Goal: Task Accomplishment & Management: Manage account settings

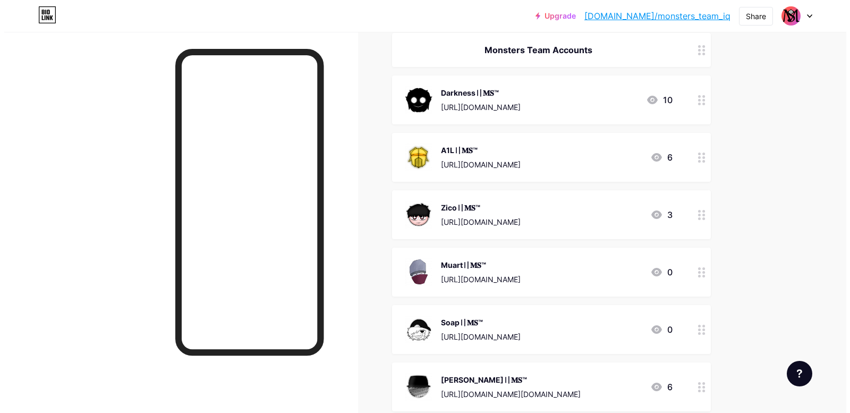
scroll to position [425, 0]
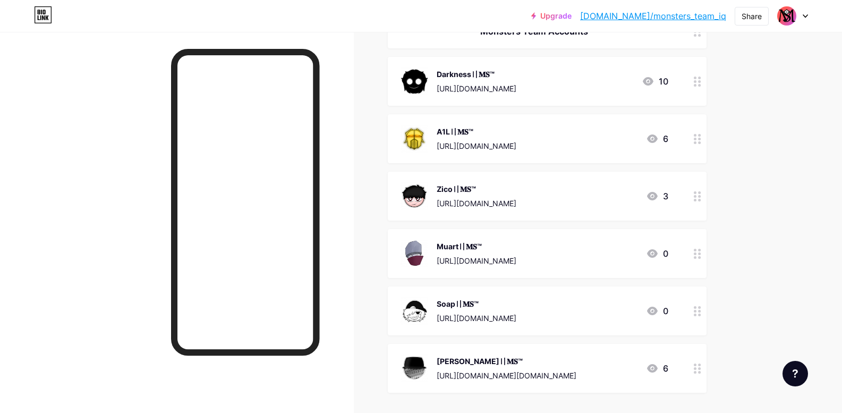
click at [463, 187] on div "Zico〢𝐌𝐒™" at bounding box center [477, 188] width 80 height 11
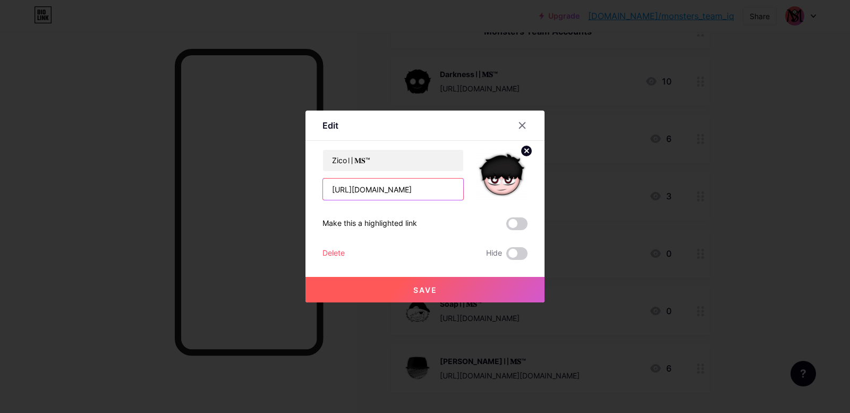
click at [446, 187] on input "[URL][DOMAIN_NAME]" at bounding box center [393, 189] width 140 height 21
paste input "[URL][DOMAIN_NAME][DOMAIN_NAME]"
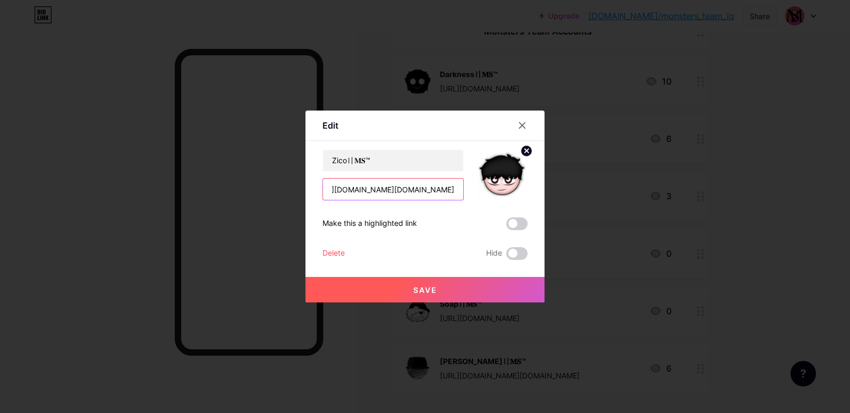
type input "[URL][DOMAIN_NAME][DOMAIN_NAME]"
click at [400, 281] on button "Save" at bounding box center [425, 290] width 239 height 26
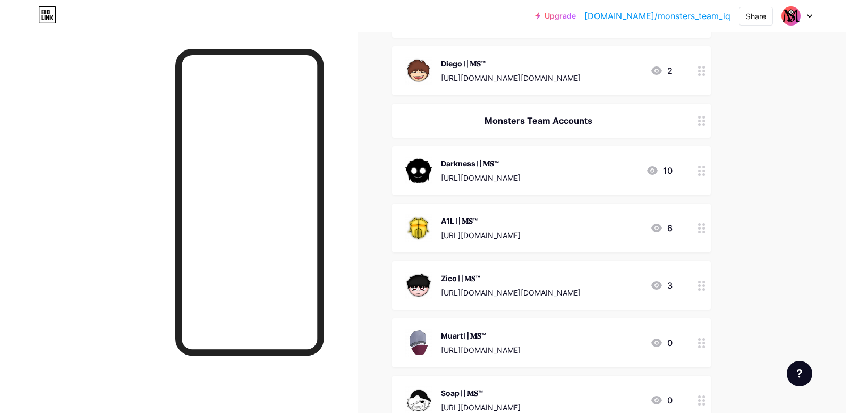
scroll to position [319, 0]
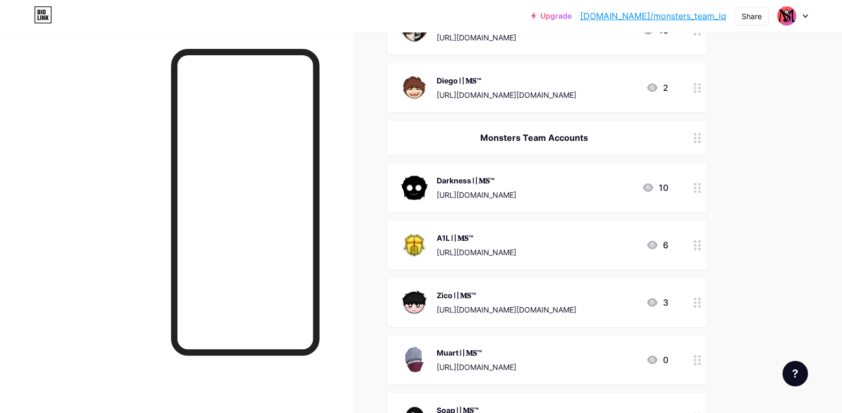
click at [491, 182] on div "Darkness〢𝐌𝐒™" at bounding box center [477, 180] width 80 height 11
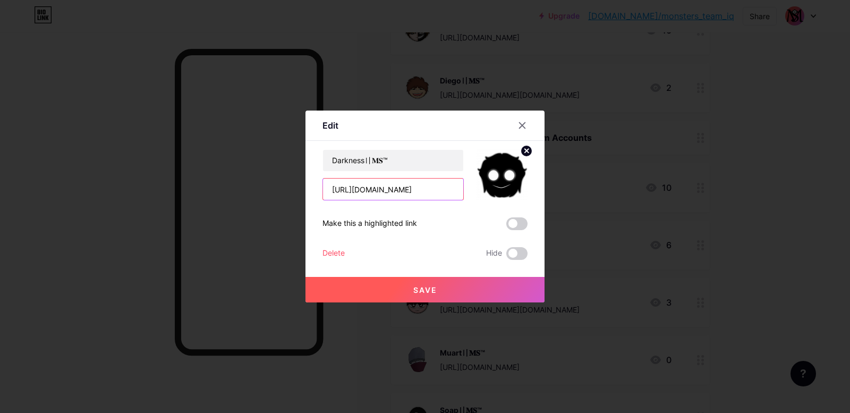
click at [378, 187] on input "[URL][DOMAIN_NAME]" at bounding box center [393, 189] width 140 height 21
paste input "[URL][DOMAIN_NAME]"
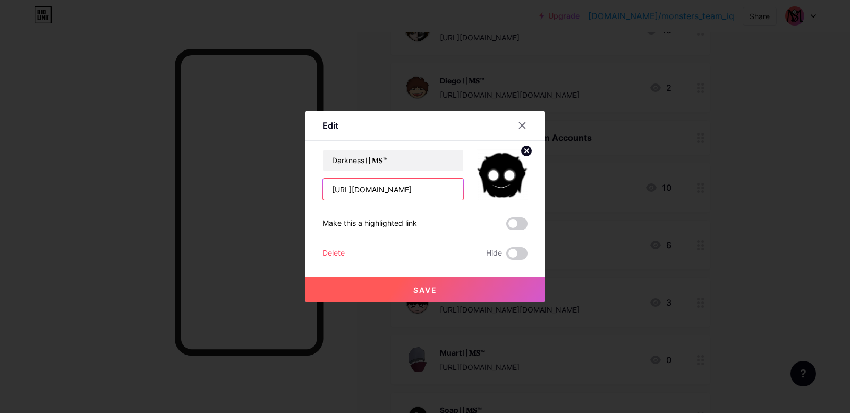
type input "[URL][DOMAIN_NAME]"
click at [383, 286] on button "Save" at bounding box center [425, 290] width 239 height 26
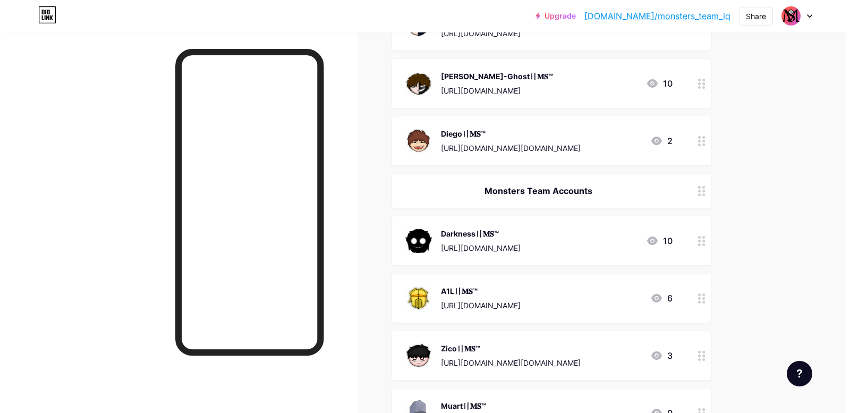
scroll to position [106, 0]
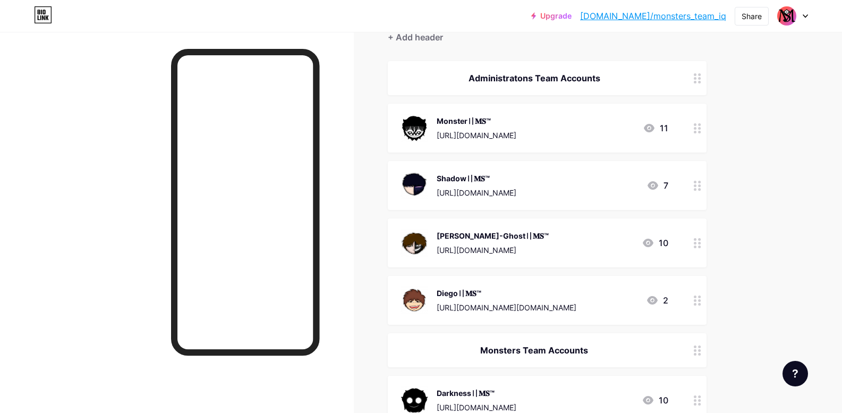
click at [459, 235] on div "[PERSON_NAME]-Ghost〢𝐌𝐒™" at bounding box center [493, 235] width 112 height 11
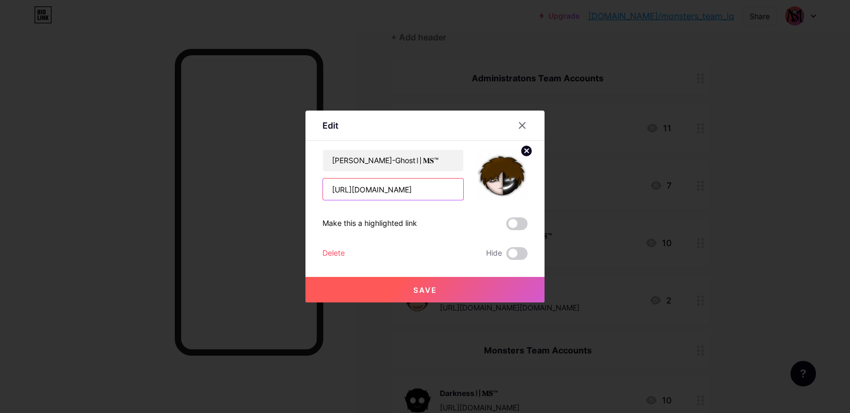
click at [389, 199] on input "[URL][DOMAIN_NAME]" at bounding box center [393, 189] width 140 height 21
paste input "[URL][DOMAIN_NAME]"
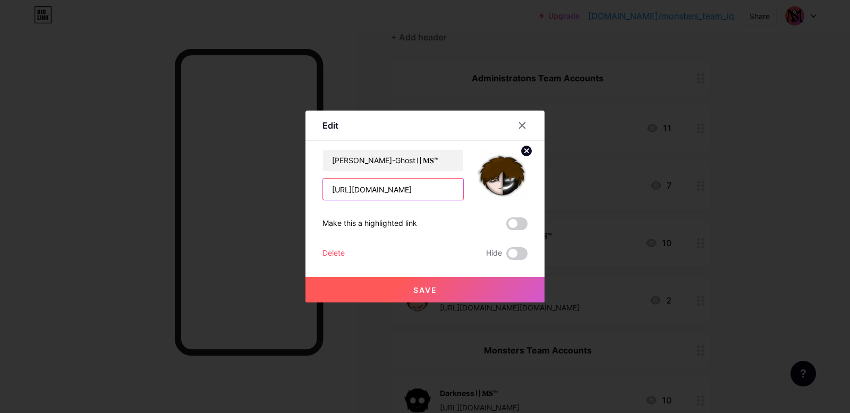
type input "[URL][DOMAIN_NAME]"
click at [393, 300] on button "Save" at bounding box center [425, 290] width 239 height 26
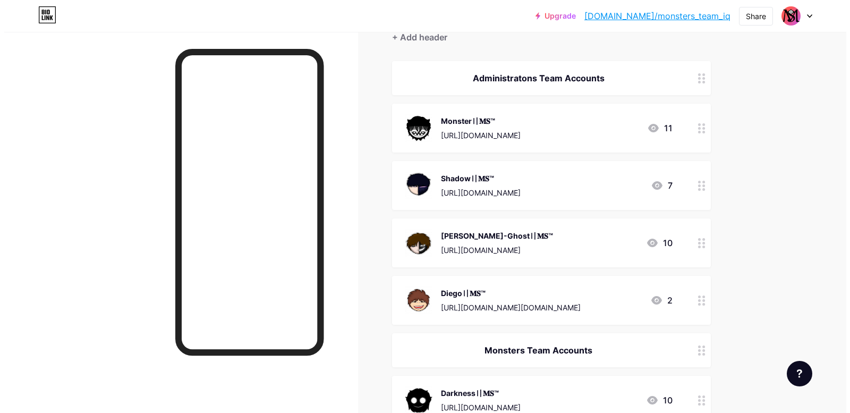
scroll to position [0, 0]
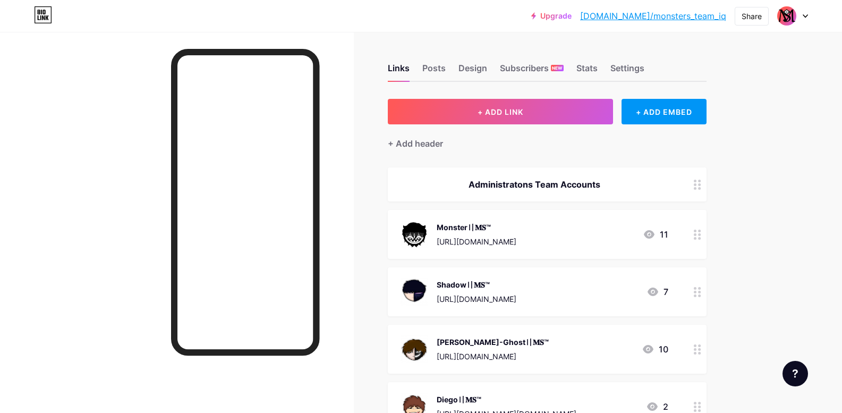
click at [474, 229] on div "Monster〢𝐌𝐒™" at bounding box center [477, 227] width 80 height 11
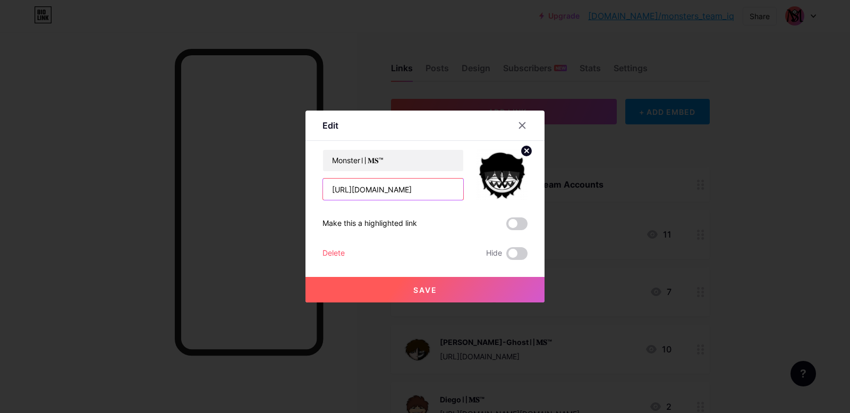
click at [435, 179] on input "[URL][DOMAIN_NAME]" at bounding box center [393, 189] width 140 height 21
click at [428, 194] on input "[URL][DOMAIN_NAME]" at bounding box center [393, 189] width 140 height 21
paste input "[URL][DOMAIN_NAME]"
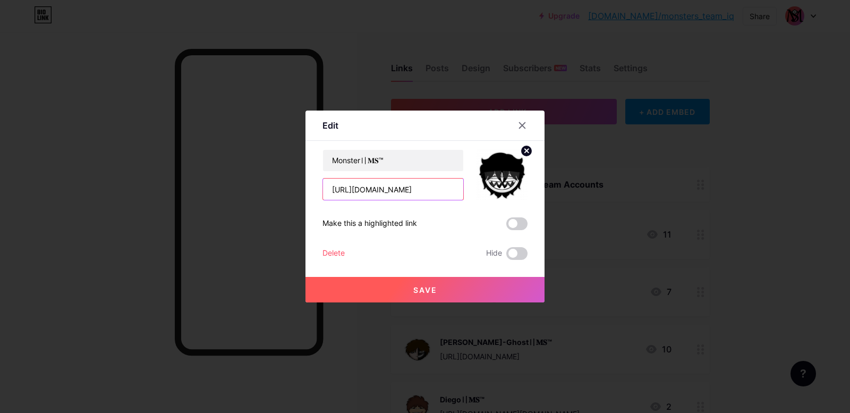
scroll to position [0, 129]
type input "[URL][DOMAIN_NAME]"
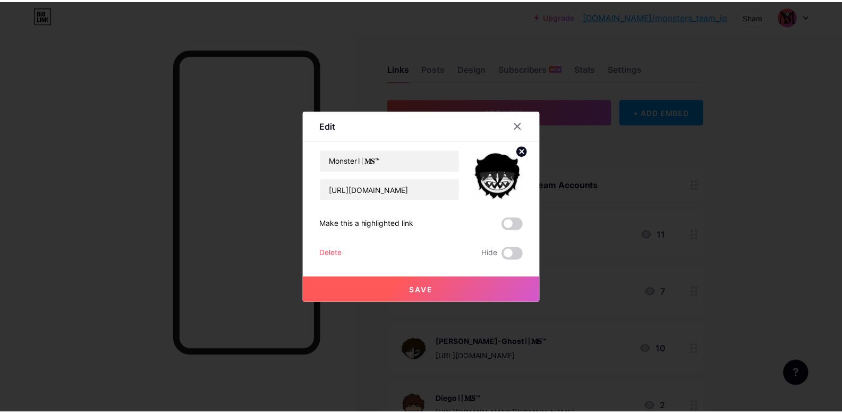
scroll to position [0, 0]
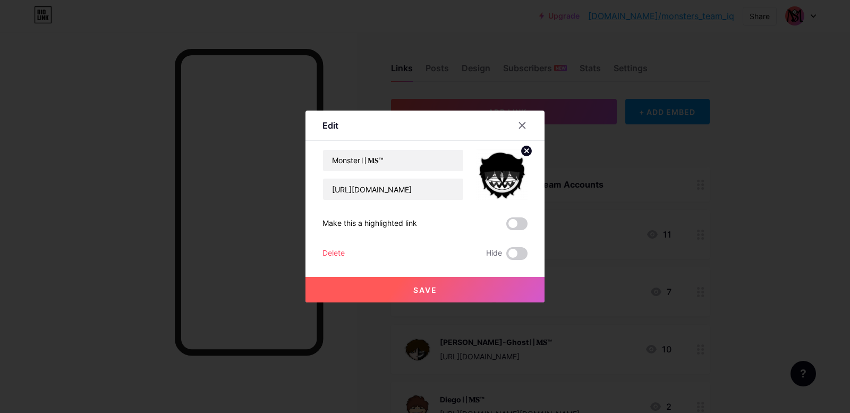
drag, startPoint x: 399, startPoint y: 269, endPoint x: 397, endPoint y: 276, distance: 6.5
click at [397, 276] on div "Save" at bounding box center [425, 281] width 239 height 43
click at [403, 289] on button "Save" at bounding box center [425, 290] width 239 height 26
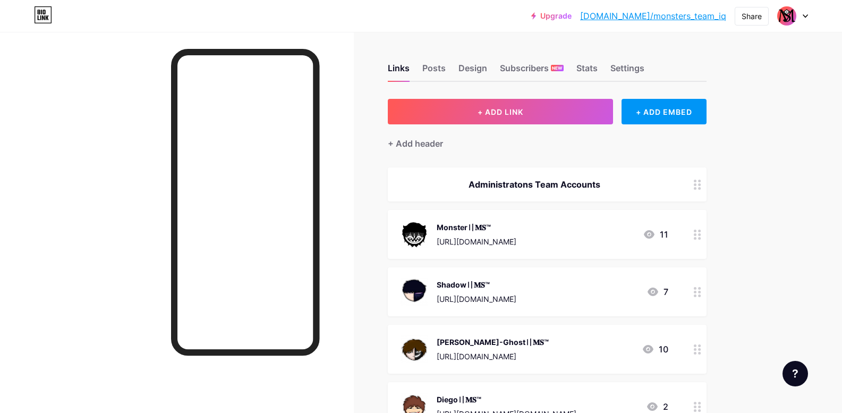
click at [664, 10] on link "[DOMAIN_NAME]/monsters_team_iq" at bounding box center [653, 16] width 146 height 13
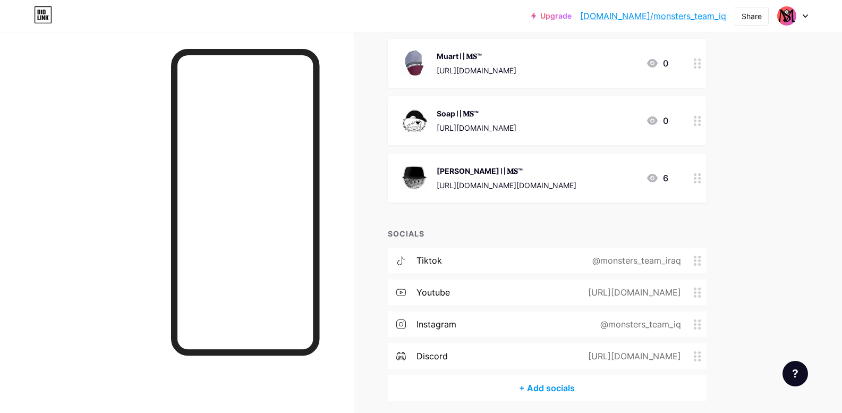
scroll to position [656, 0]
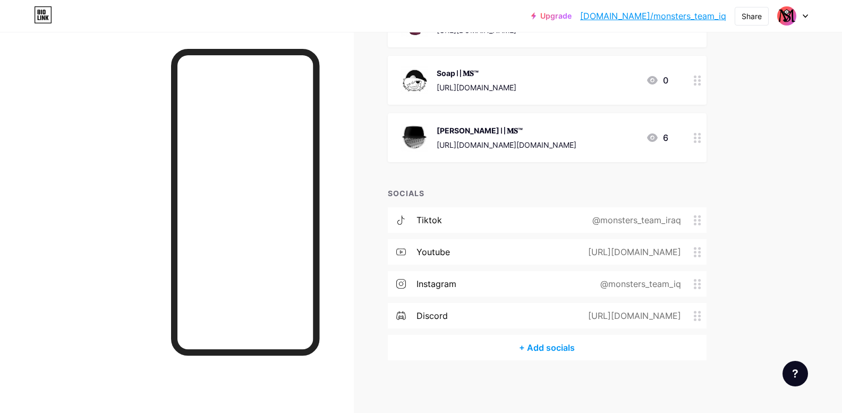
click at [453, 222] on div "tiktok @monsters_team_iraq" at bounding box center [547, 220] width 319 height 26
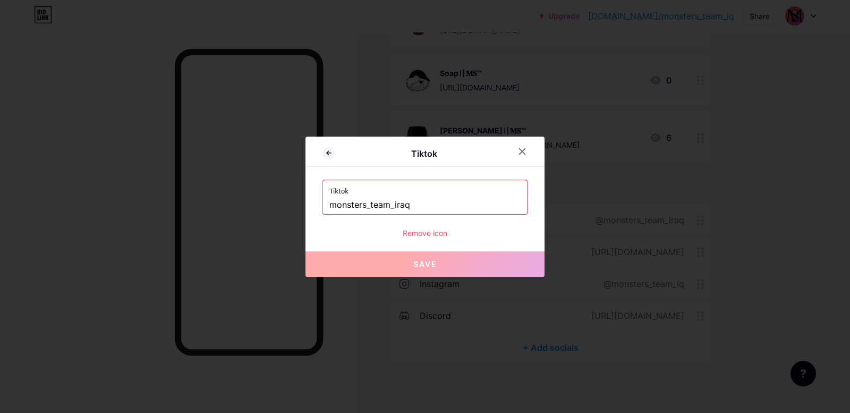
click at [414, 206] on input "monsters_team_iraq" at bounding box center [424, 205] width 191 height 18
click at [404, 209] on input "monsters_team_iraq" at bounding box center [424, 205] width 191 height 18
click at [400, 210] on input "monsters_team_iraq" at bounding box center [424, 205] width 191 height 18
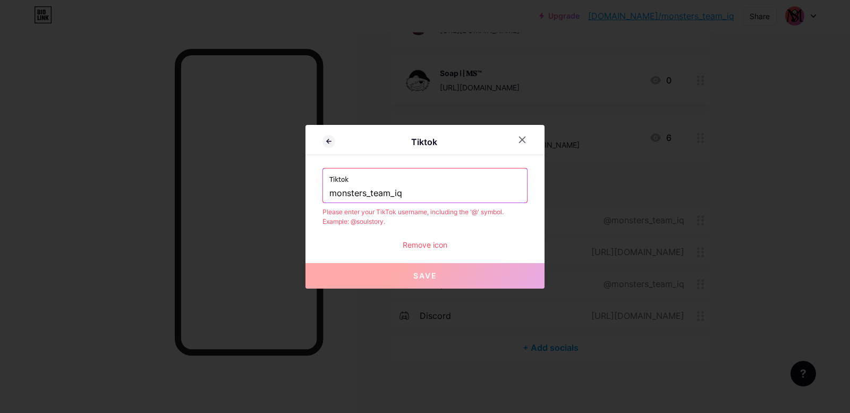
click at [343, 183] on label "Tiktok" at bounding box center [424, 176] width 191 height 16
drag, startPoint x: 319, startPoint y: 217, endPoint x: 485, endPoint y: 210, distance: 165.9
click at [485, 210] on div "Please enter your TikTok username, including the '@' symbol. Example: @soulstor…" at bounding box center [425, 216] width 205 height 19
click at [462, 216] on div "Please enter your TikTok username, including the '@' symbol. Example: @soulstor…" at bounding box center [425, 216] width 205 height 19
click at [324, 195] on div "Tiktok monsters_team_iq" at bounding box center [425, 185] width 204 height 34
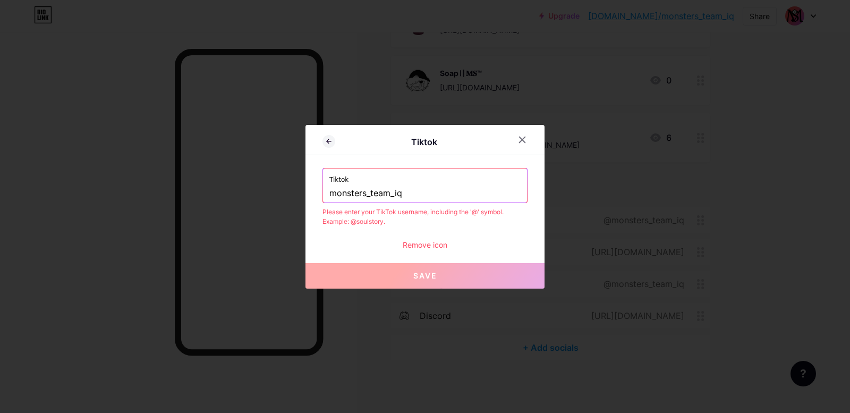
click at [326, 192] on div "Tiktok monsters_team_iq" at bounding box center [425, 185] width 204 height 34
drag, startPoint x: 326, startPoint y: 192, endPoint x: 333, endPoint y: 210, distance: 19.5
click at [329, 193] on input "monsters_team_iq" at bounding box center [424, 193] width 191 height 18
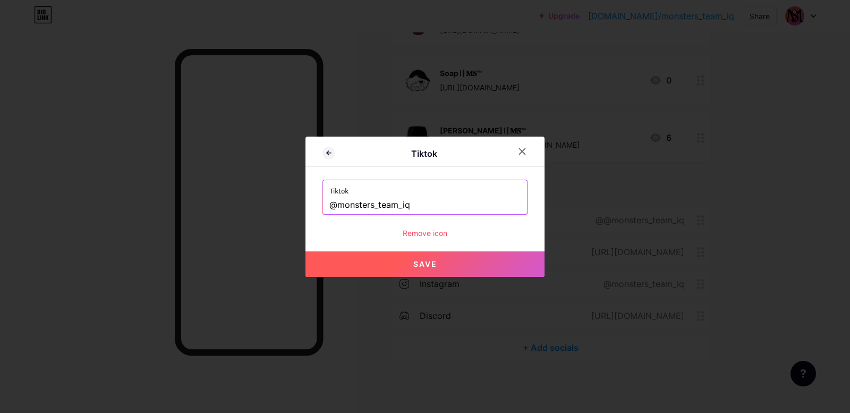
click at [422, 205] on input "@monsters_team_iq" at bounding box center [424, 205] width 191 height 18
click at [424, 263] on span "Save" at bounding box center [425, 263] width 24 height 9
type input "https://tiktok.com/@monsters_team_iq"
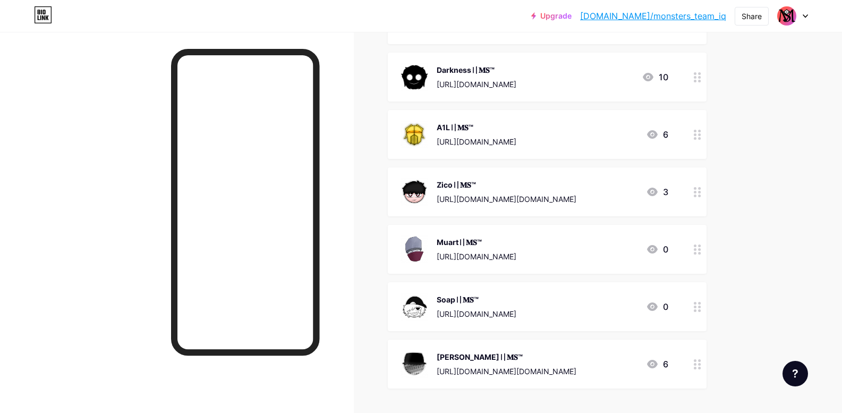
scroll to position [390, 0]
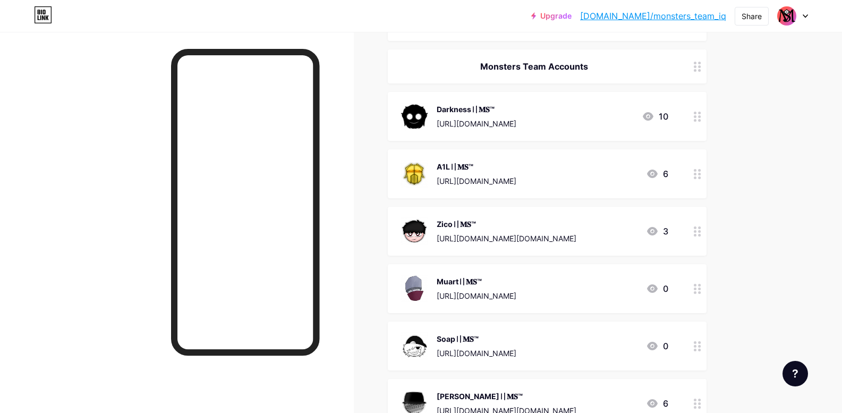
click at [656, 22] on div "Upgrade bio.link/monste... bio.link/monsters_team_iq" at bounding box center [628, 15] width 195 height 19
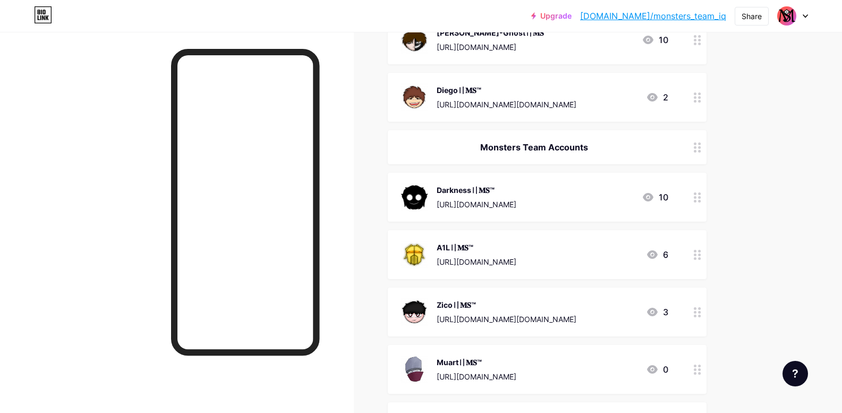
scroll to position [177, 0]
